Goal: Task Accomplishment & Management: Use online tool/utility

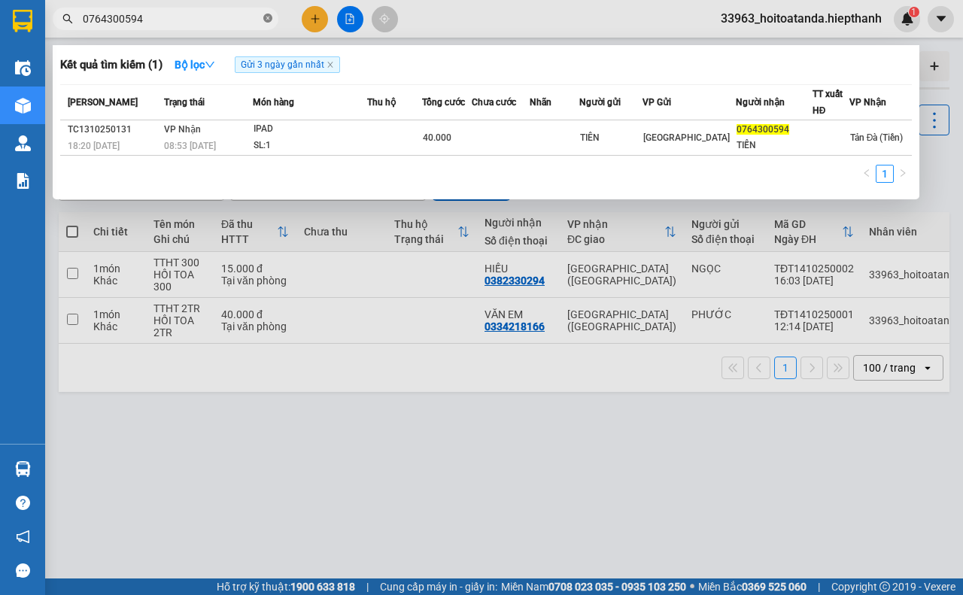
click at [268, 16] on icon "close-circle" at bounding box center [267, 18] width 9 height 9
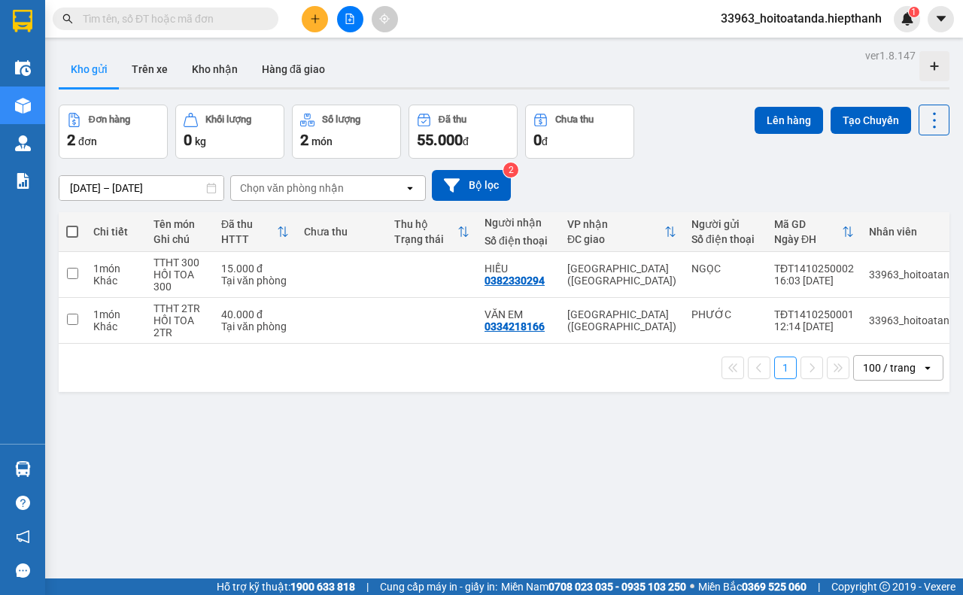
click at [236, 20] on input "text" at bounding box center [172, 19] width 178 height 17
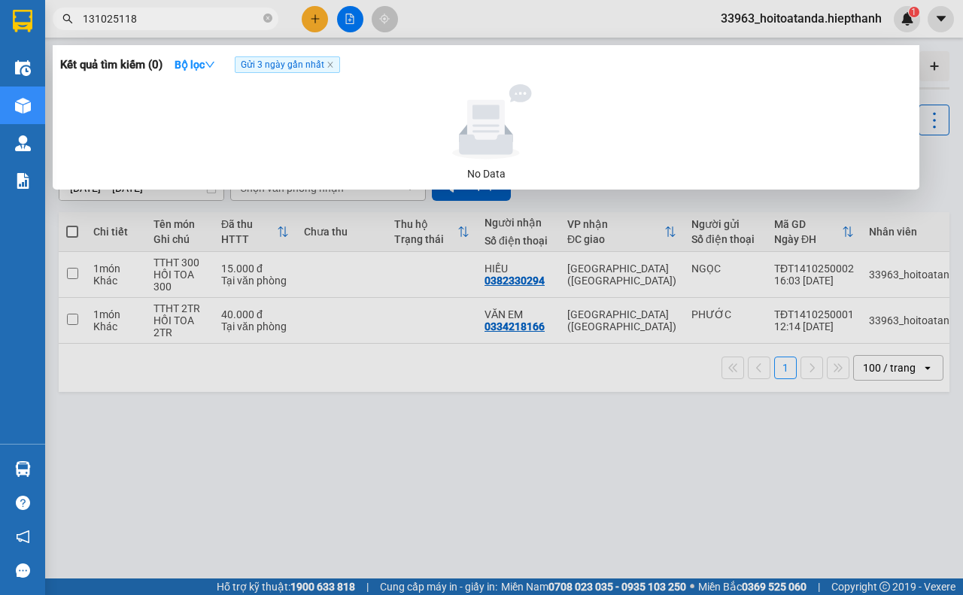
drag, startPoint x: 147, startPoint y: 14, endPoint x: 69, endPoint y: 26, distance: 79.3
click at [68, 26] on span "131025118" at bounding box center [166, 19] width 226 height 23
click at [102, 24] on input "131025118" at bounding box center [172, 19] width 178 height 17
click at [123, 20] on input "131025118" at bounding box center [172, 19] width 178 height 17
click at [114, 20] on input "131025118" at bounding box center [172, 19] width 178 height 17
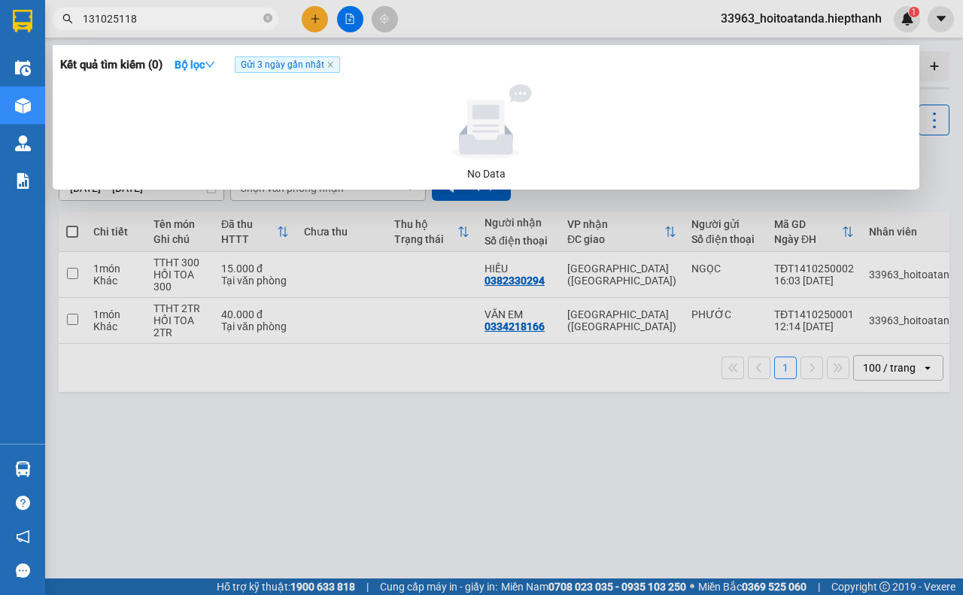
click at [118, 20] on input "131025118" at bounding box center [172, 19] width 178 height 17
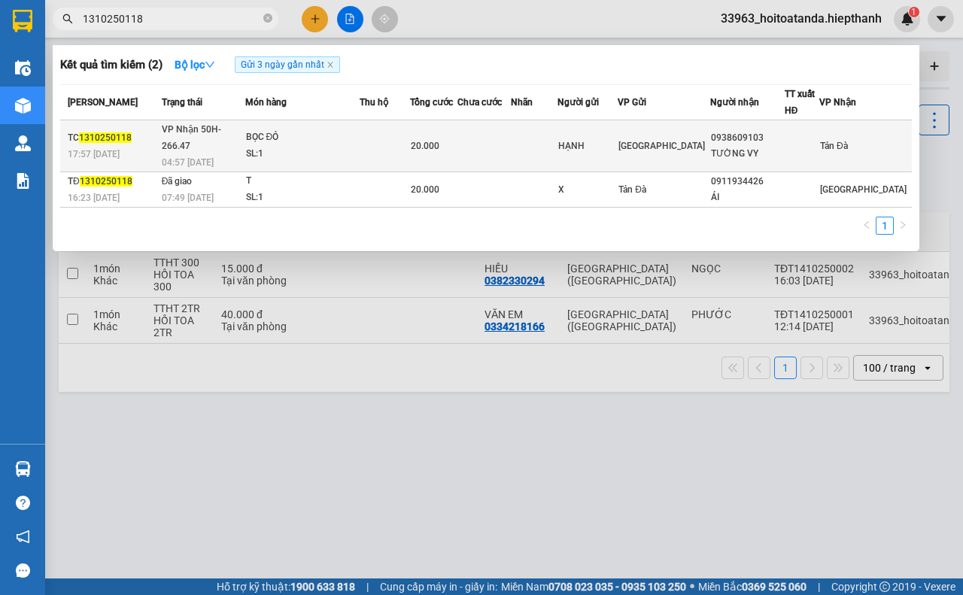
type input "1310250118"
click at [457, 144] on div "20.000" at bounding box center [434, 146] width 46 height 17
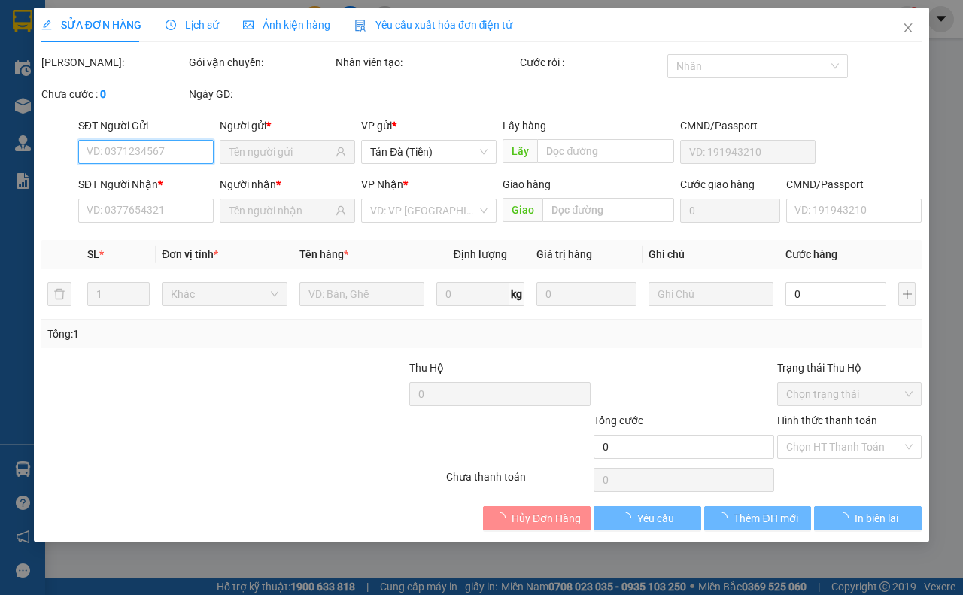
type input "HẠNH"
type input "0938609103"
type input "TƯỜNG VY"
type input "20.000"
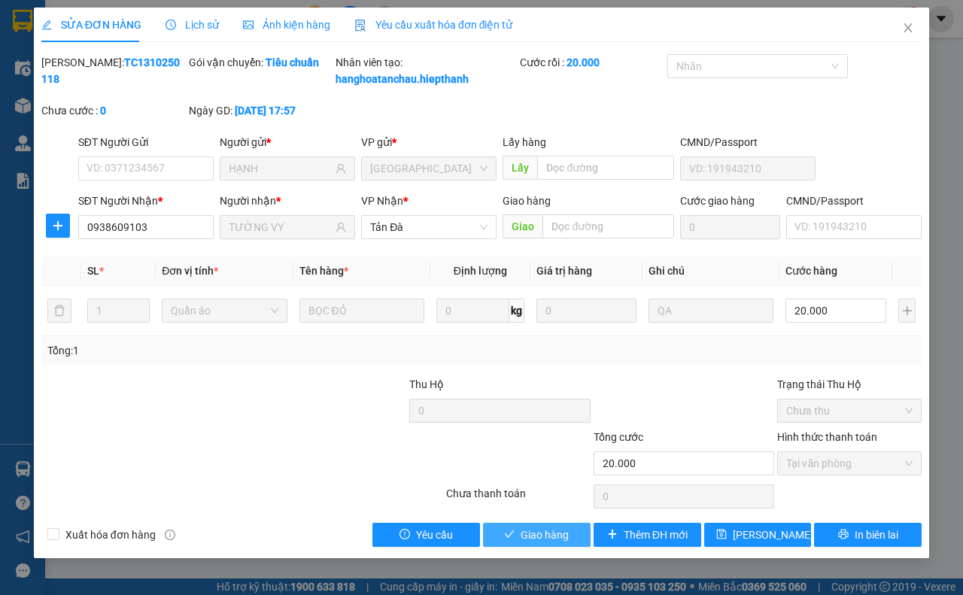
click at [522, 543] on span "Giao hàng" at bounding box center [545, 535] width 48 height 17
